Goal: Transaction & Acquisition: Subscribe to service/newsletter

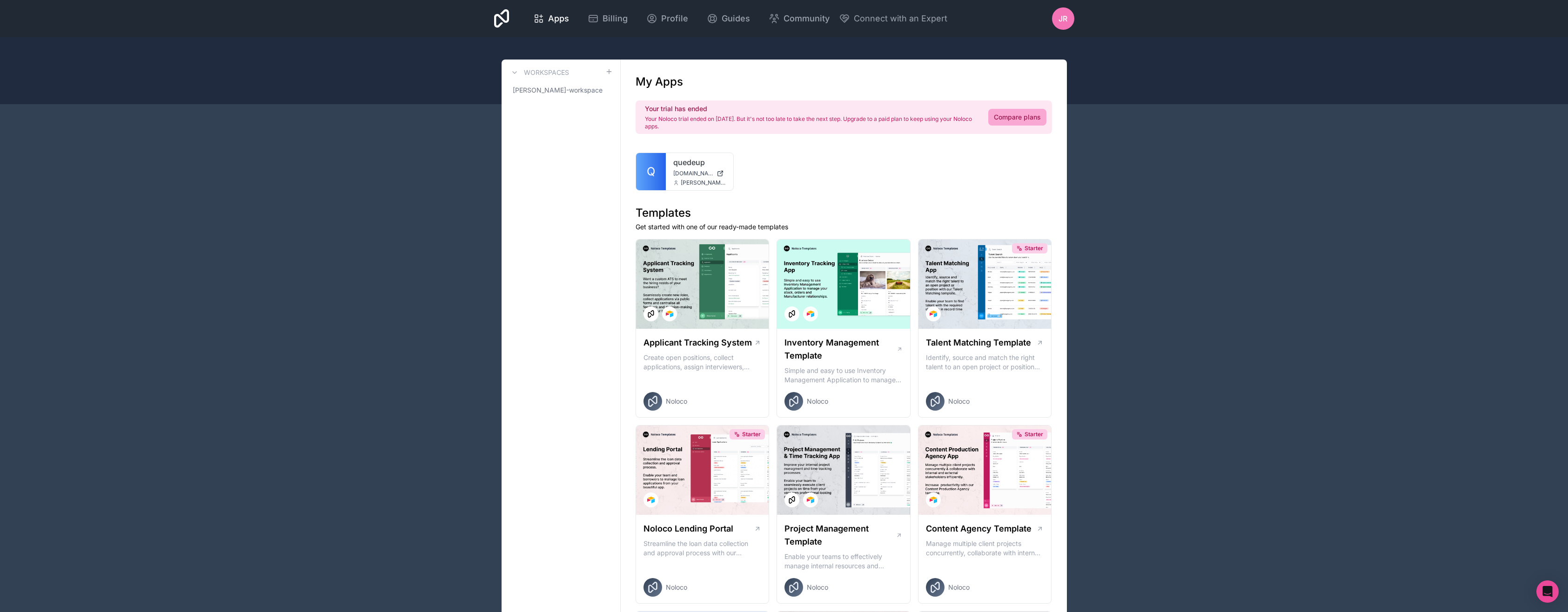
click at [603, 17] on span "Billing" at bounding box center [615, 18] width 25 height 13
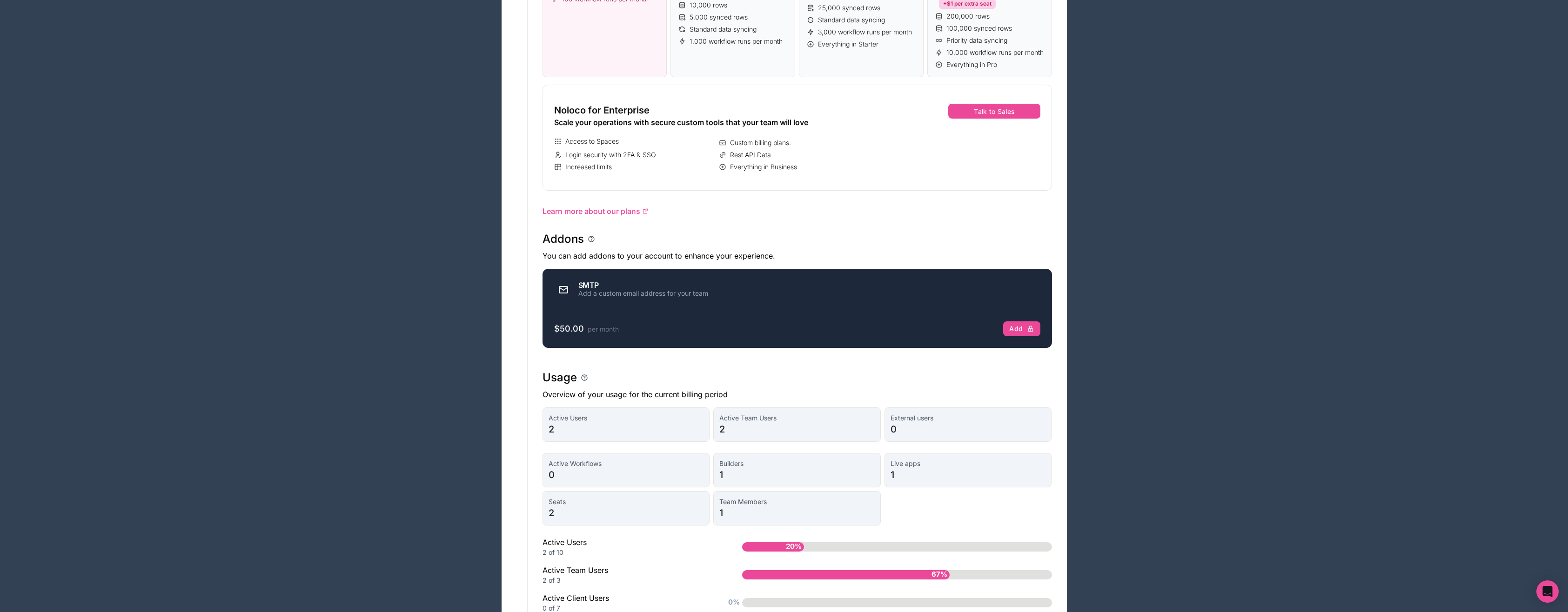
scroll to position [301, 0]
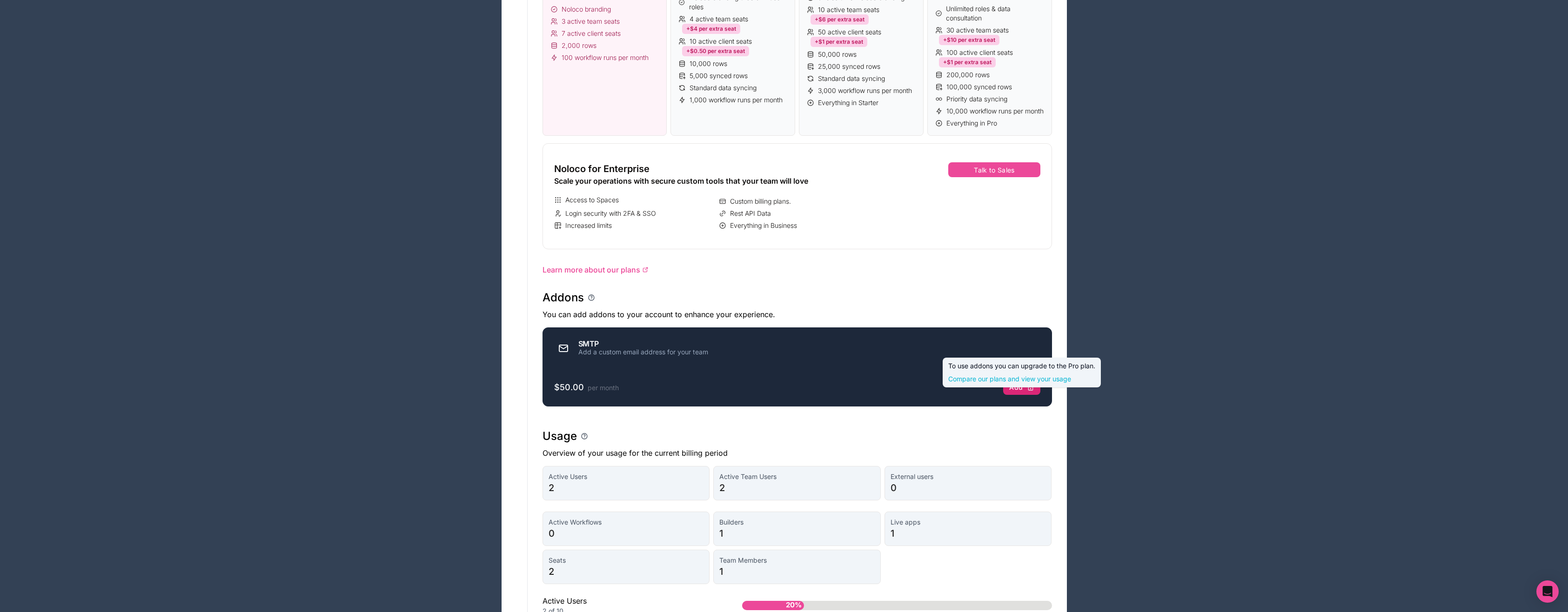
click at [1015, 392] on div "Add" at bounding box center [1021, 388] width 25 height 9
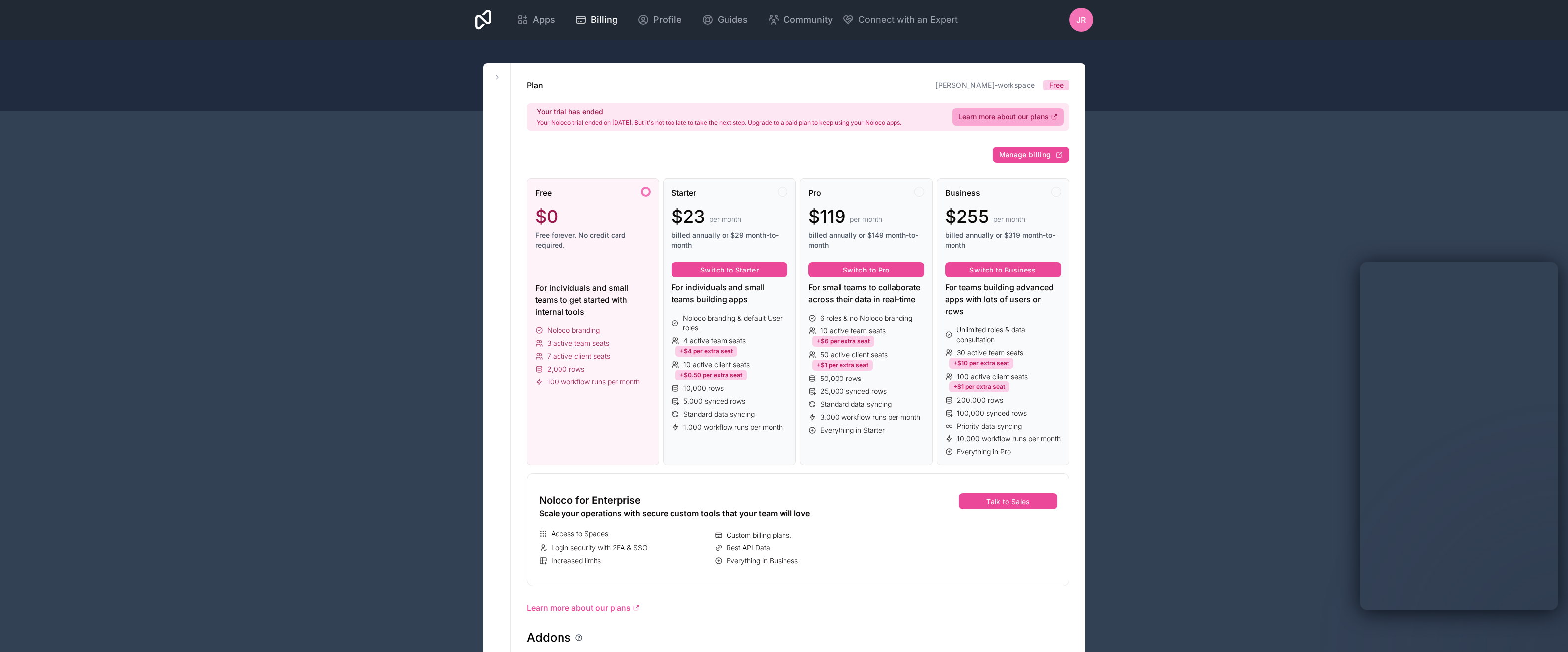
click at [651, 21] on div "Profile" at bounding box center [659, 19] width 45 height 14
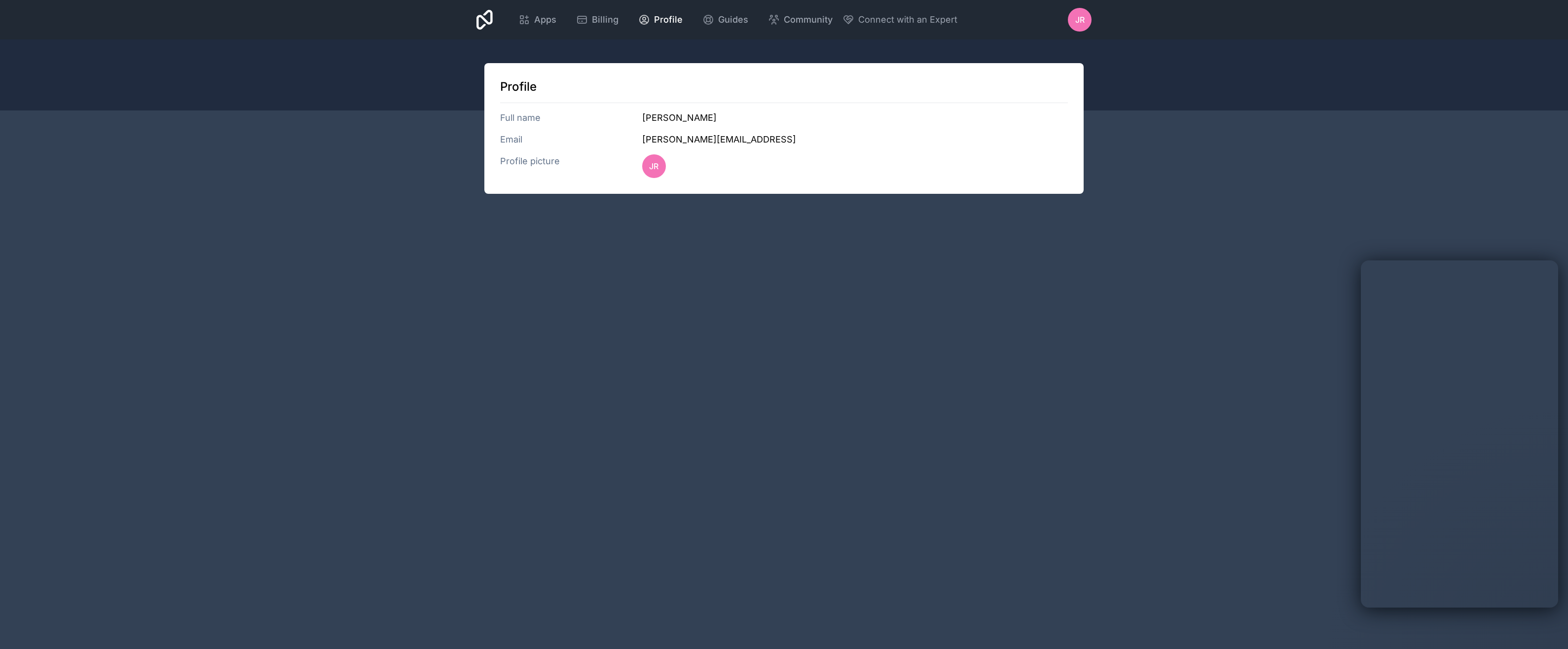
click at [715, 20] on div "Guides" at bounding box center [725, 19] width 46 height 14
click at [580, 16] on icon at bounding box center [582, 19] width 9 height 7
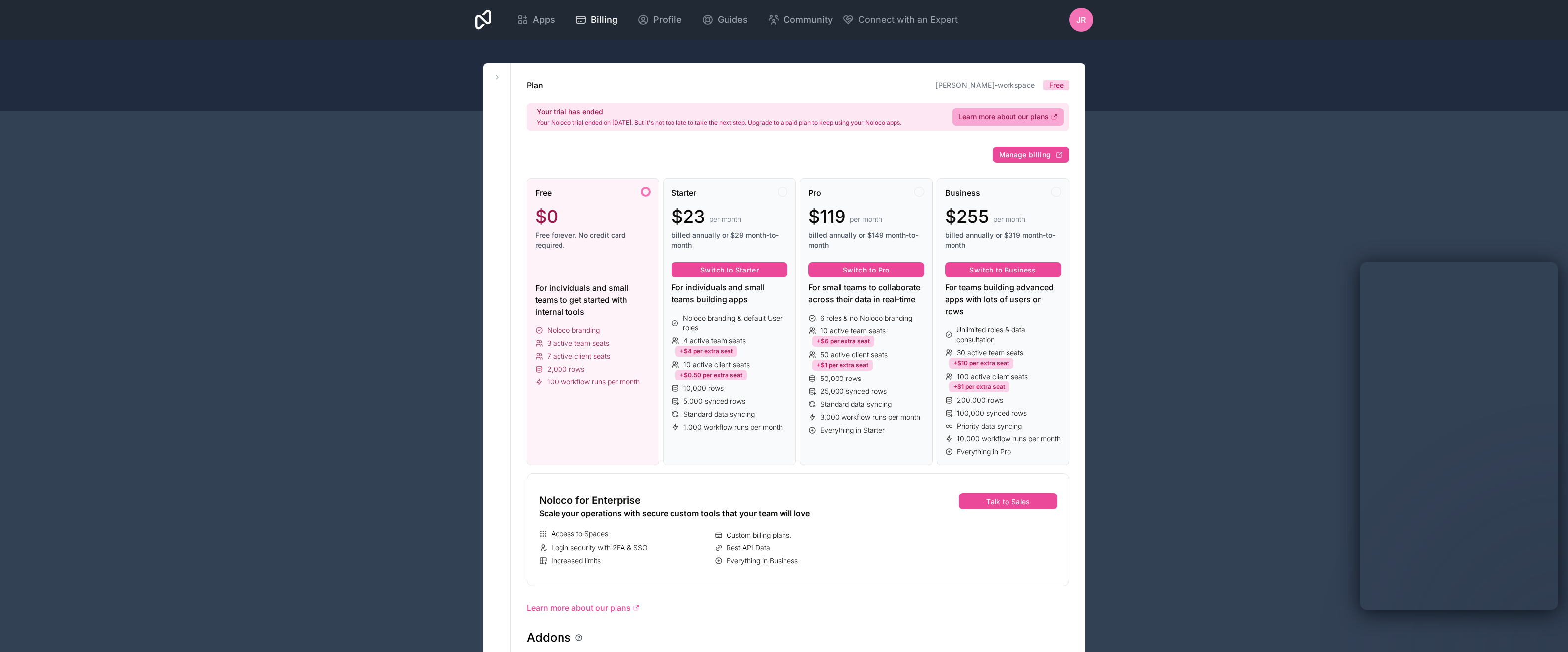
click at [624, 297] on div "For individuals and small teams to get started with internal tools" at bounding box center [593, 299] width 116 height 36
click at [747, 285] on div "For individuals and small teams building apps" at bounding box center [729, 293] width 116 height 24
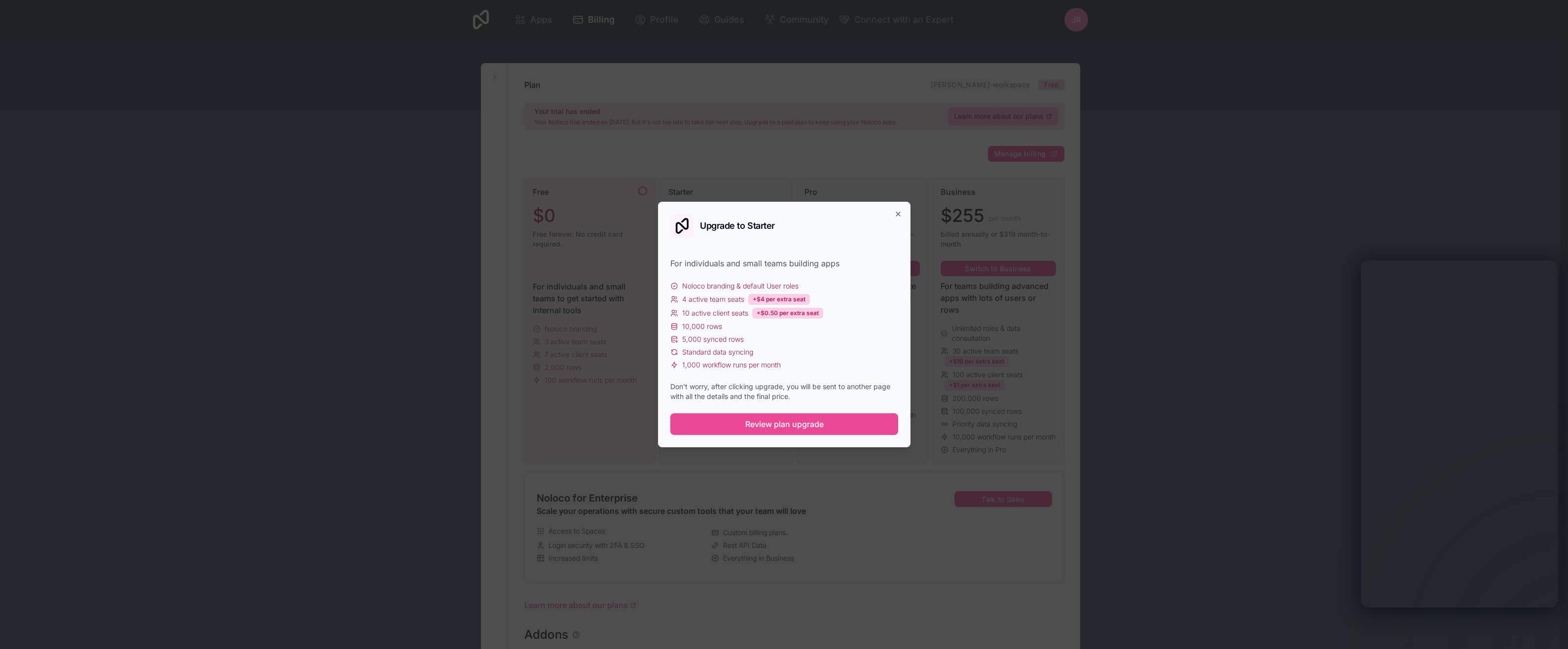
click at [767, 429] on span "Review plan upgrade" at bounding box center [784, 424] width 79 height 12
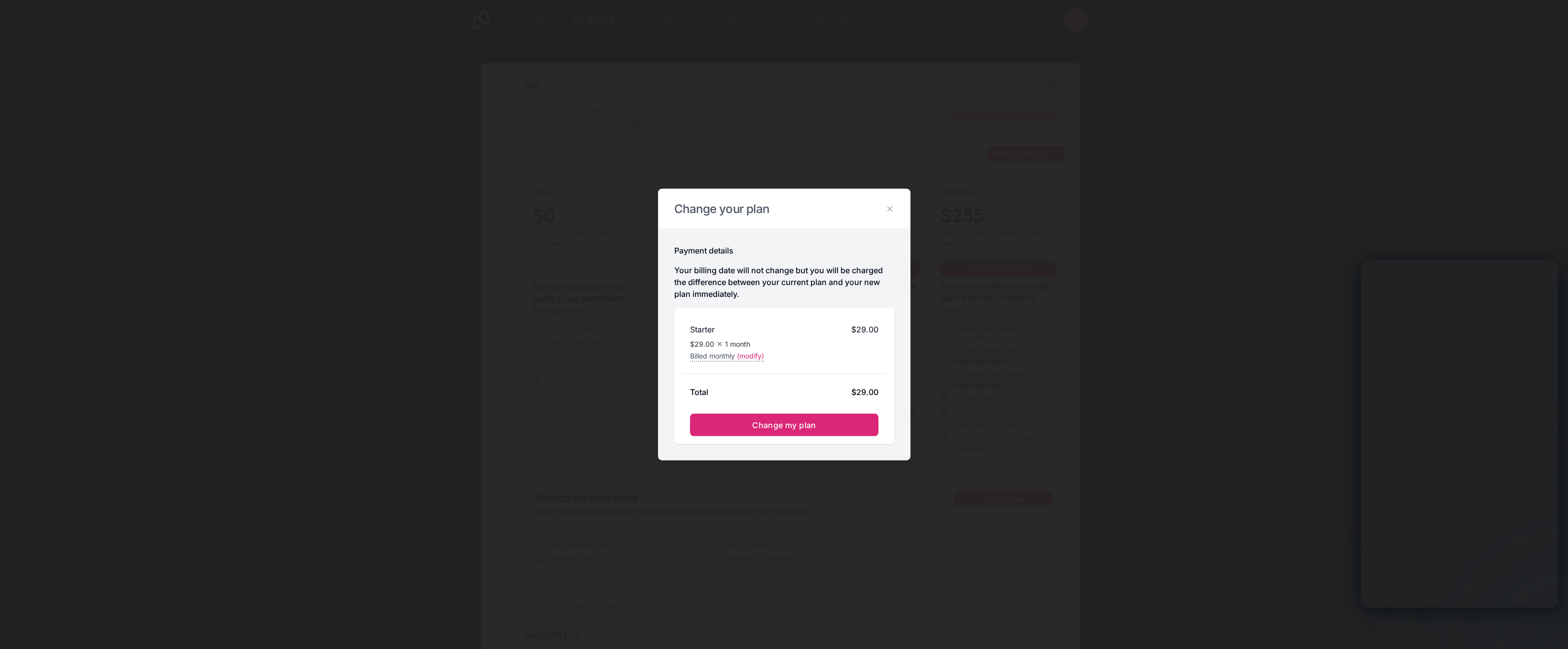
click at [779, 422] on span "Change my plan" at bounding box center [784, 424] width 64 height 10
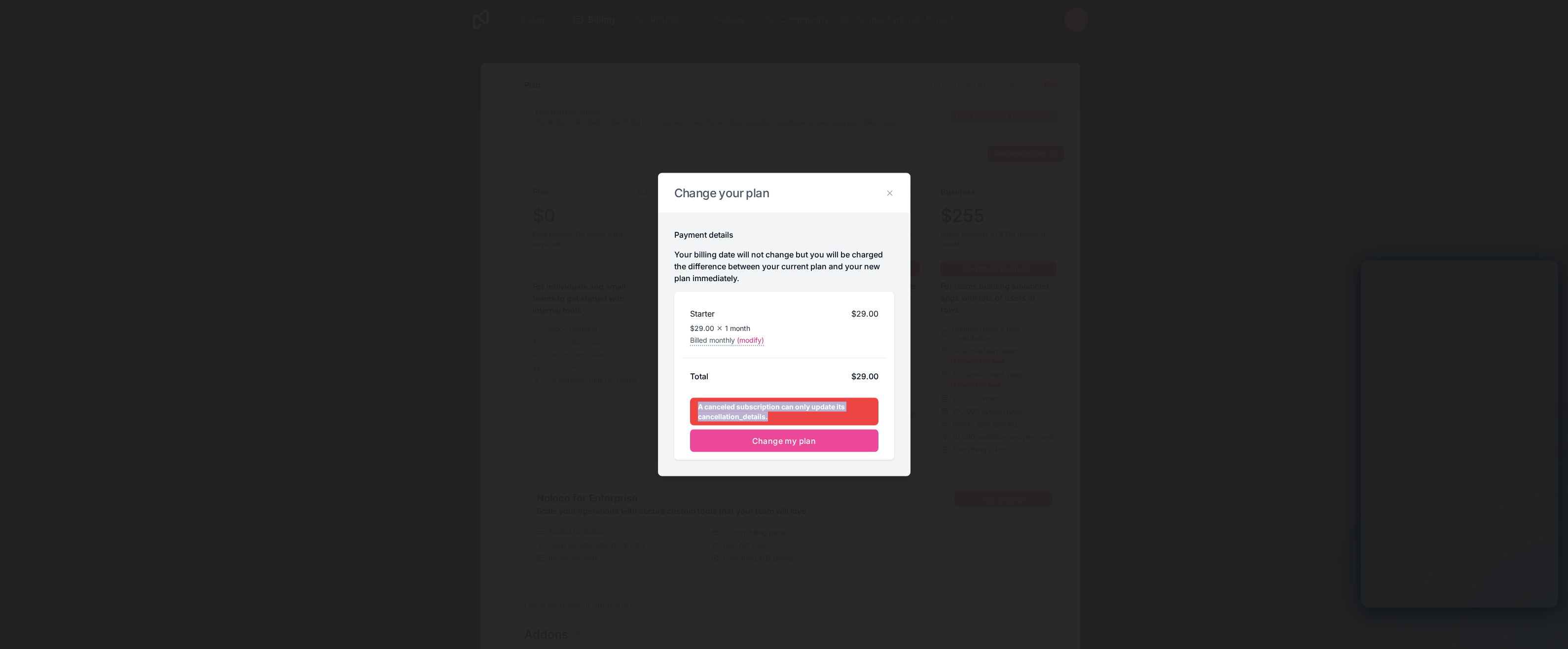
drag, startPoint x: 778, startPoint y: 419, endPoint x: 687, endPoint y: 404, distance: 92.2
click at [687, 404] on div "Starter $29.00 $29.00 1 month Billed monthly (modify) Total $29.00 A canceled s…" at bounding box center [784, 376] width 220 height 168
copy div "A canceled subscription can only update its cancellation_details."
click at [890, 194] on icon at bounding box center [889, 193] width 5 height 5
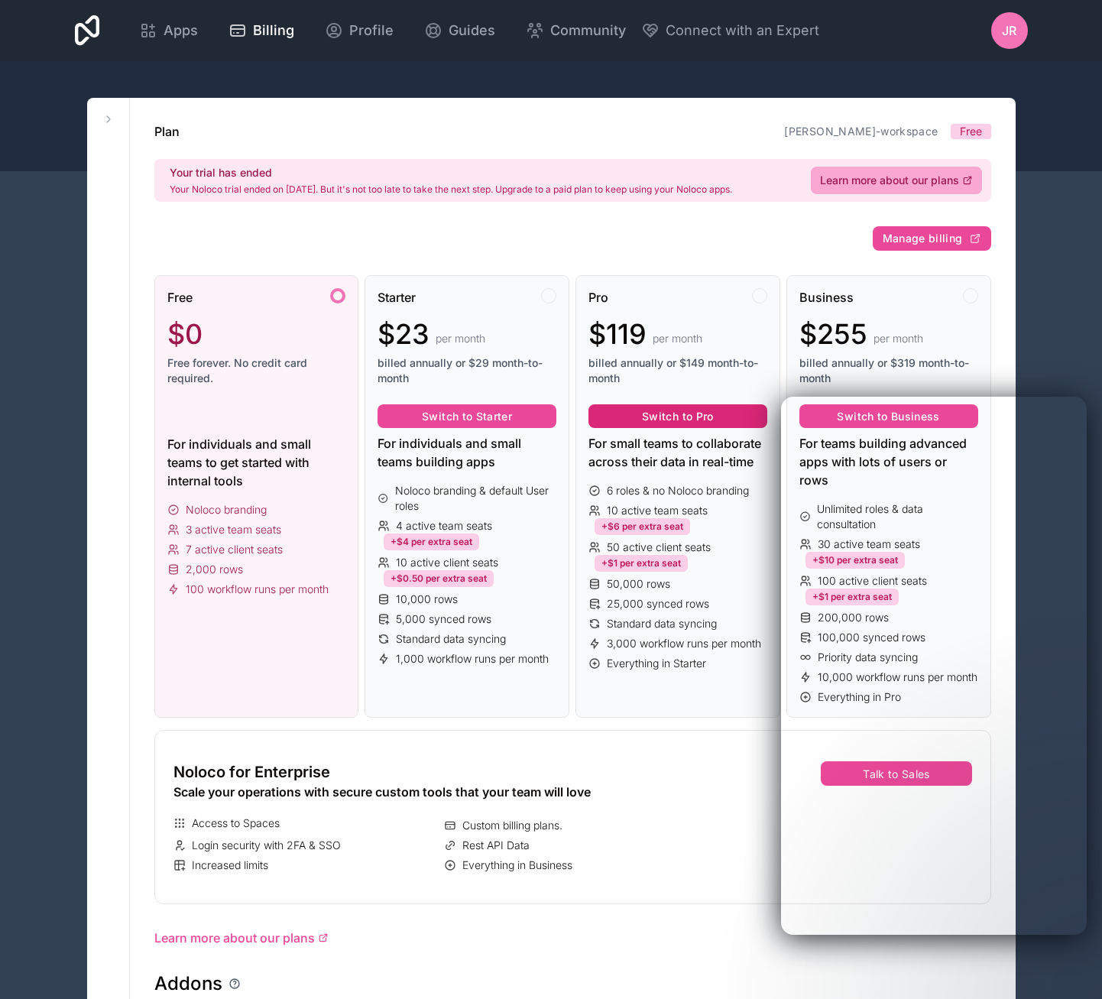
click at [623, 417] on button "Switch to Pro" at bounding box center [678, 416] width 179 height 24
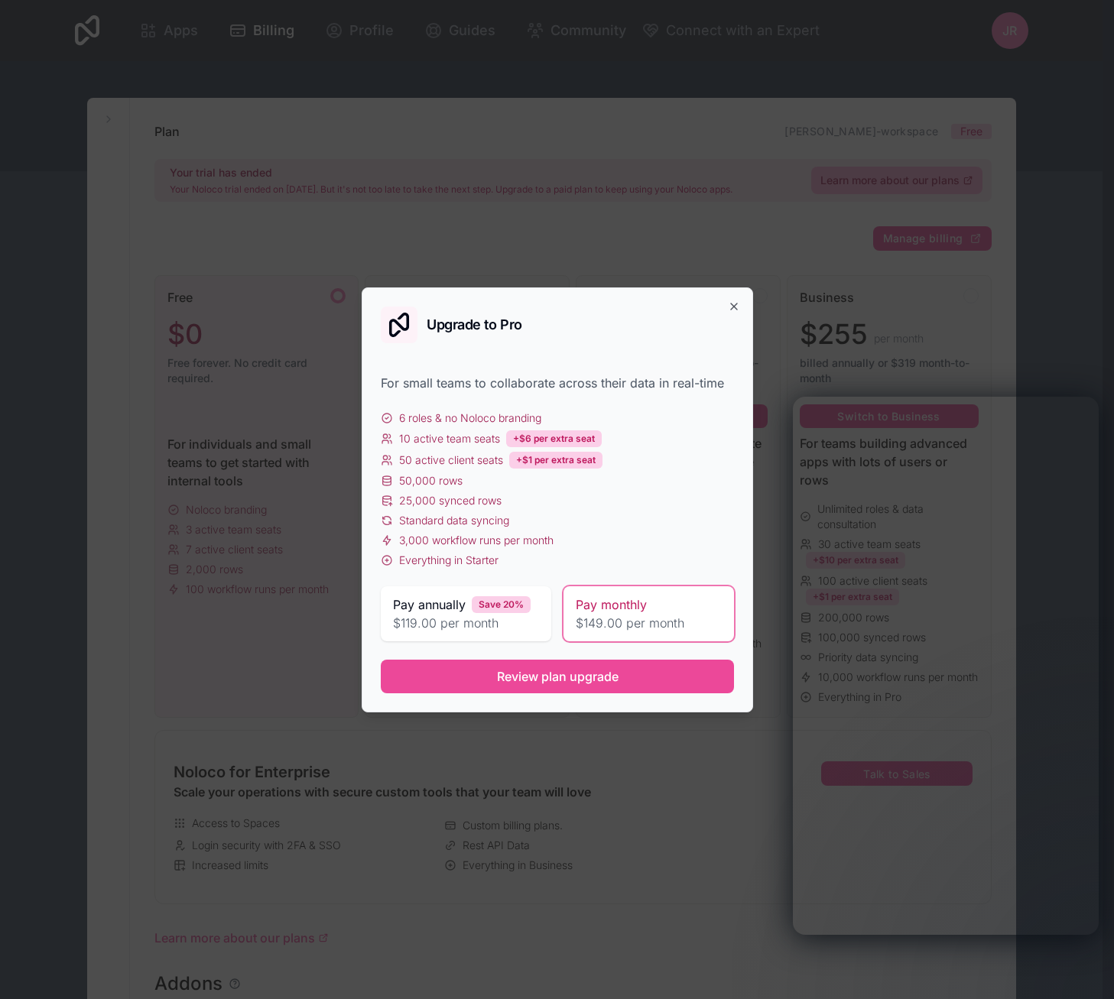
click at [615, 630] on span "$149.00 per month" at bounding box center [649, 623] width 146 height 18
click at [728, 305] on icon "button" at bounding box center [734, 306] width 12 height 12
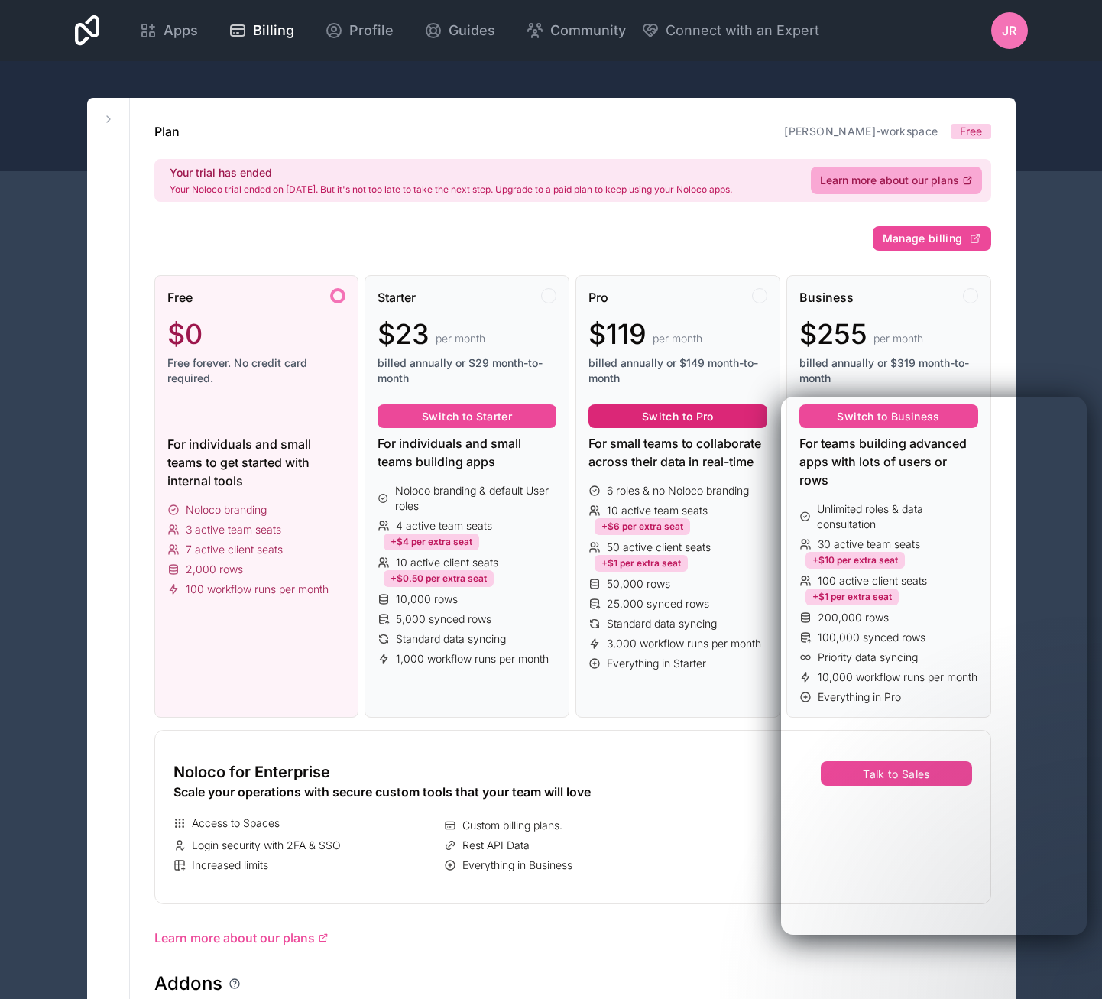
click at [669, 412] on button "Switch to Pro" at bounding box center [678, 416] width 179 height 24
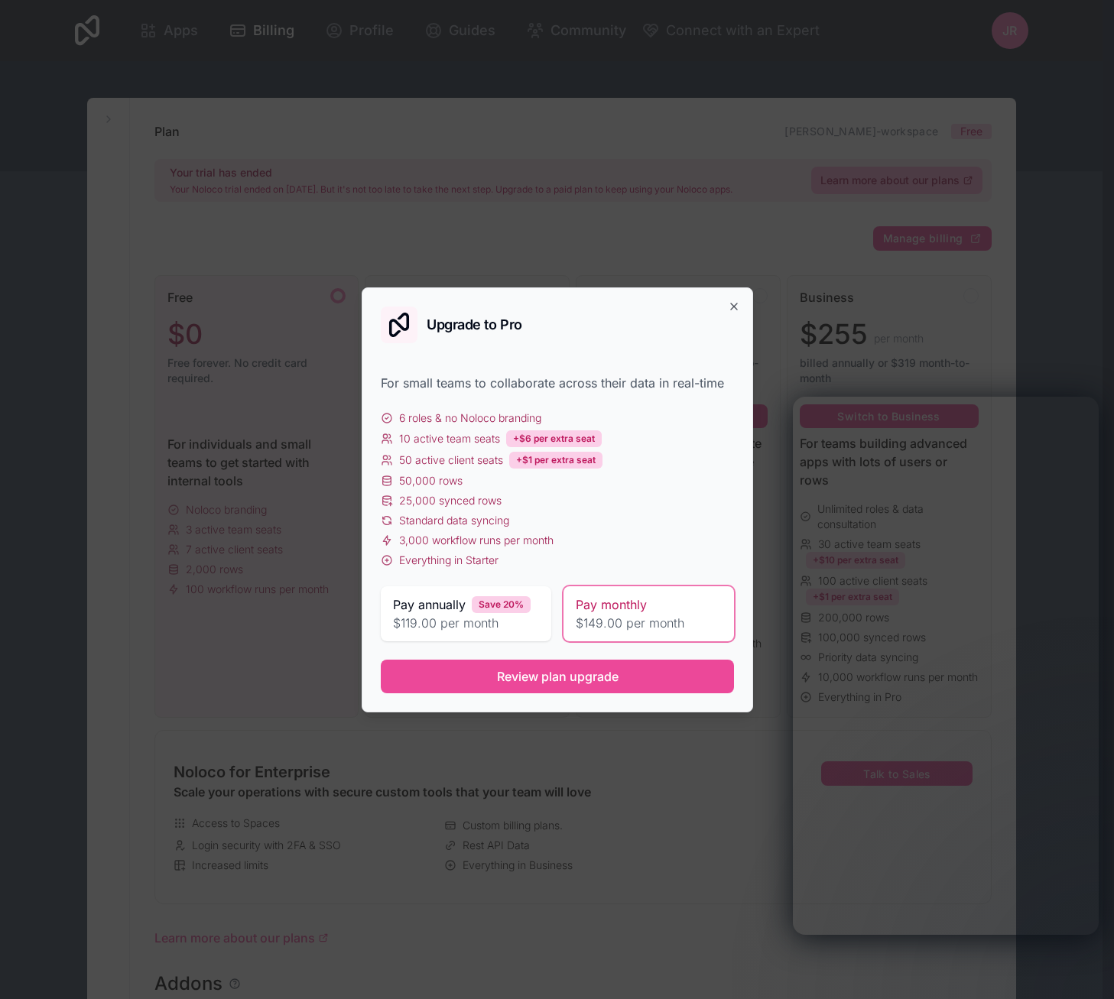
click at [560, 683] on span "Review plan upgrade" at bounding box center [557, 676] width 122 height 18
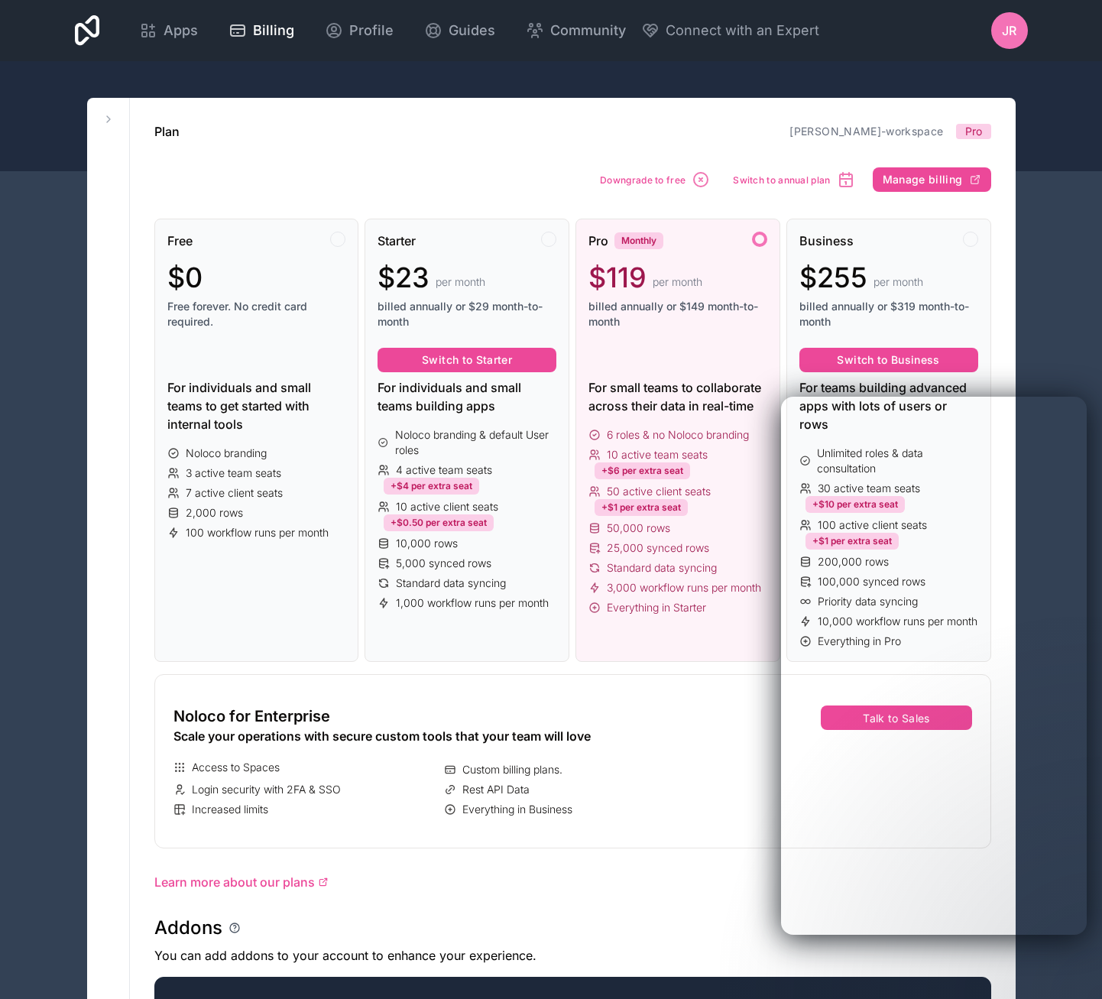
click at [178, 34] on span "Apps" at bounding box center [181, 30] width 34 height 21
